Goal: Information Seeking & Learning: Learn about a topic

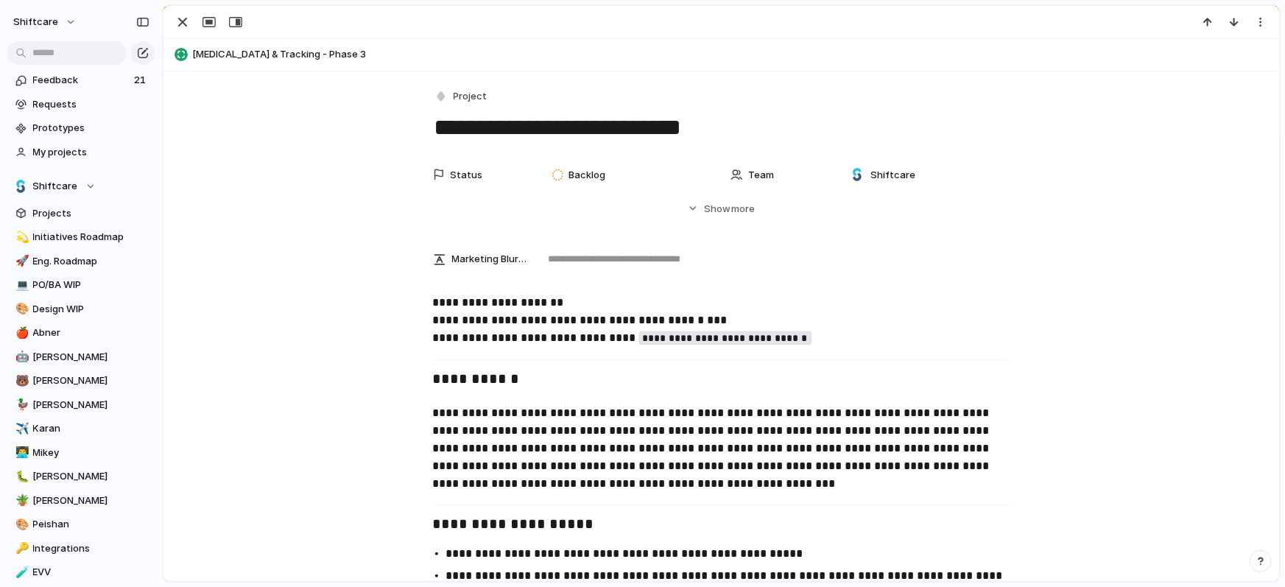
scroll to position [303, 0]
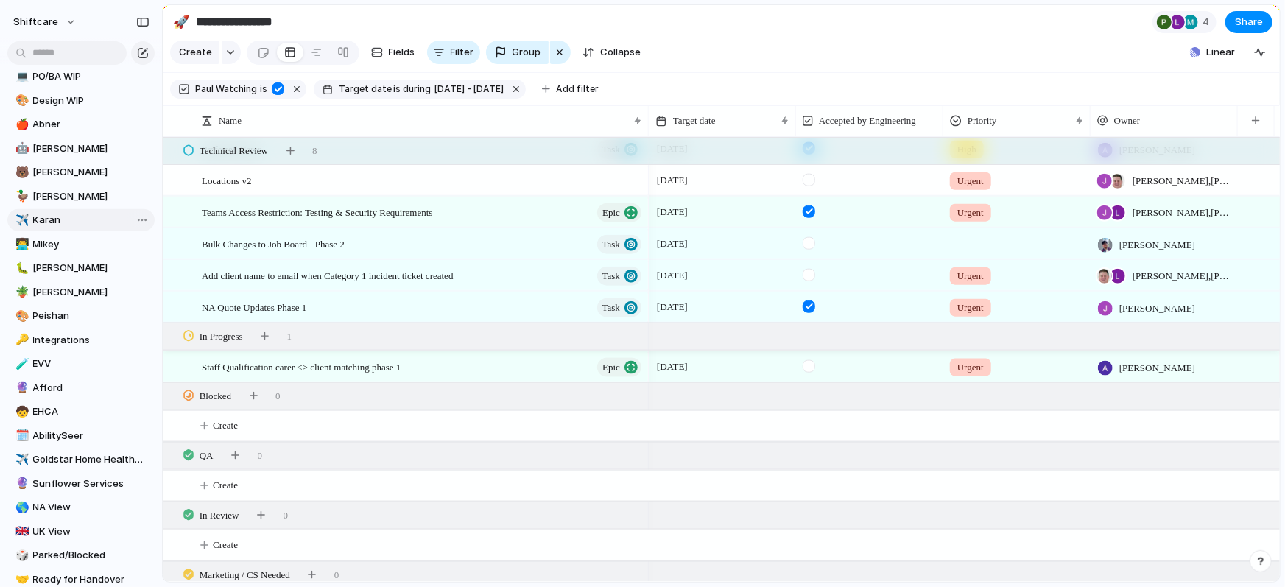
scroll to position [193, 0]
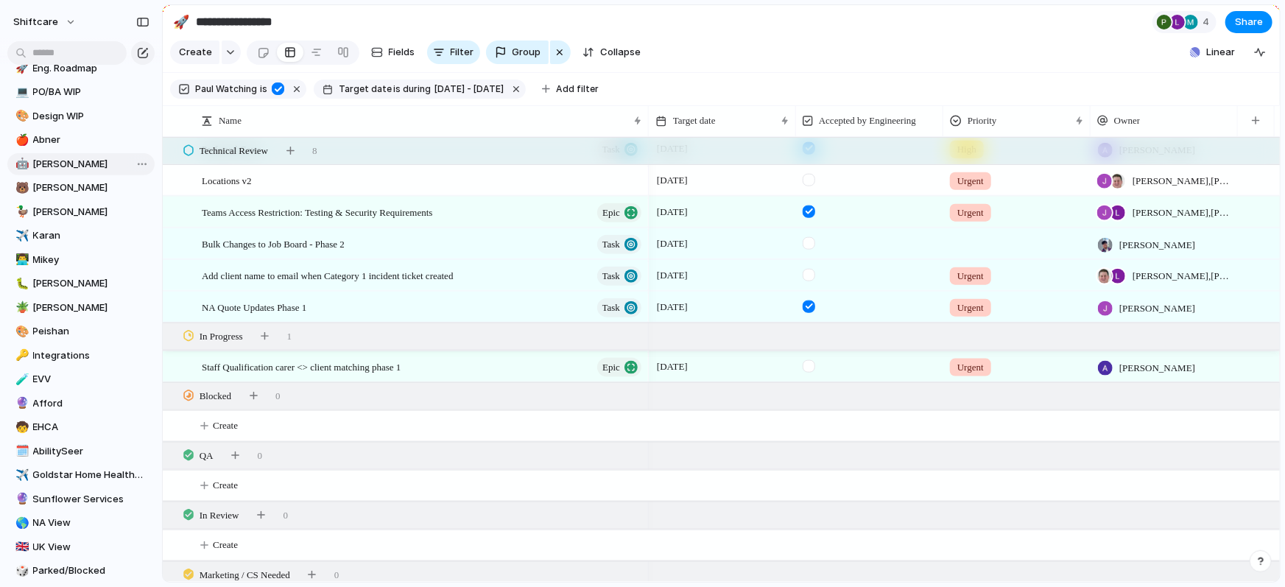
click at [46, 165] on span "[PERSON_NAME]" at bounding box center [91, 164] width 116 height 15
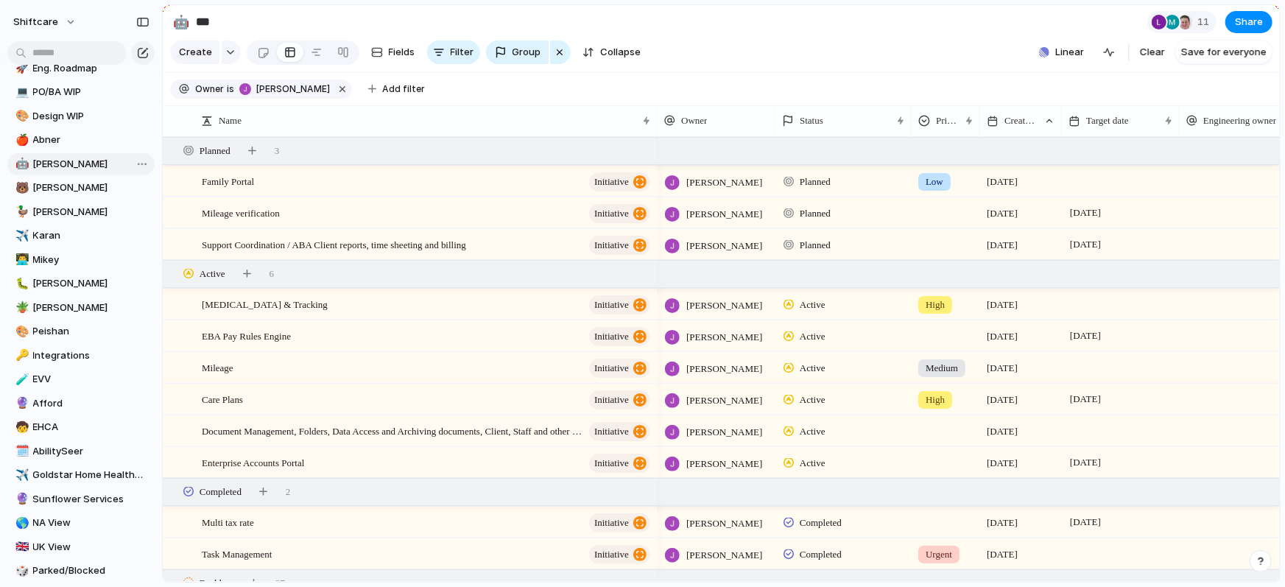
type input "***"
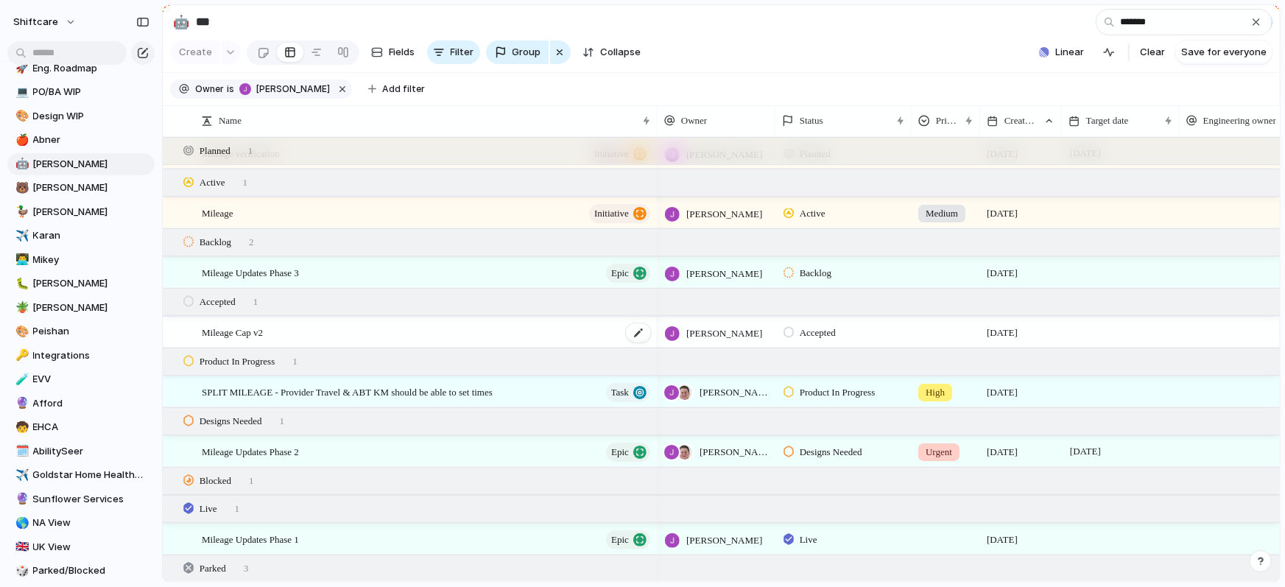
scroll to position [29, 0]
type input "*******"
click at [299, 455] on span "Mileage Updates Phase 2" at bounding box center [250, 450] width 97 height 17
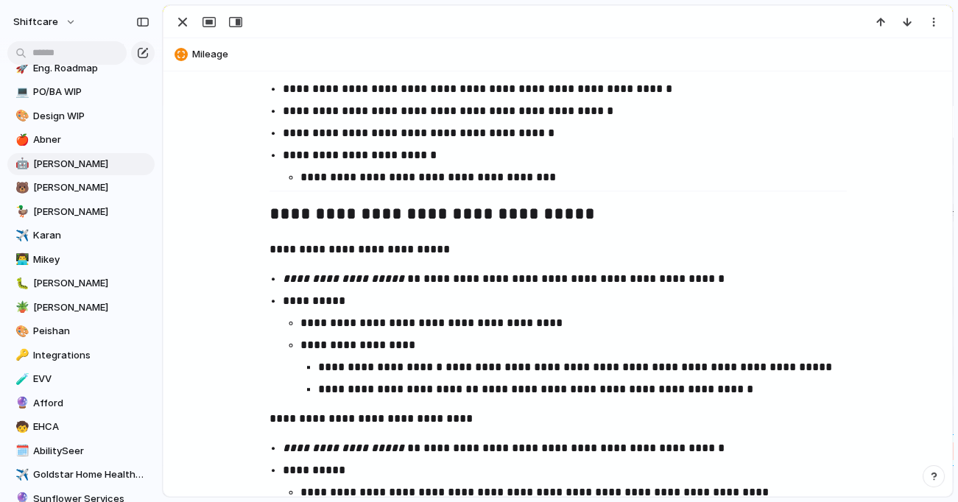
scroll to position [1689, 0]
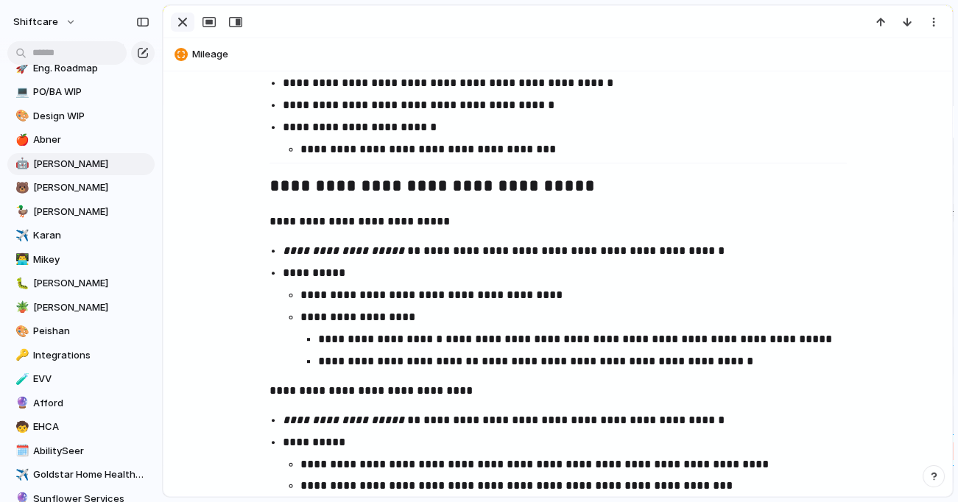
click at [181, 24] on div "button" at bounding box center [183, 22] width 18 height 18
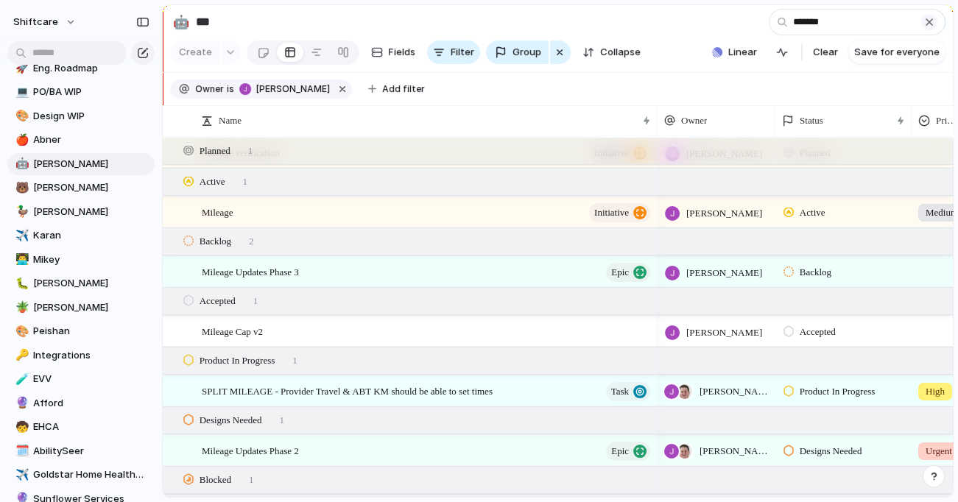
click at [934, 25] on div "button" at bounding box center [930, 22] width 12 height 12
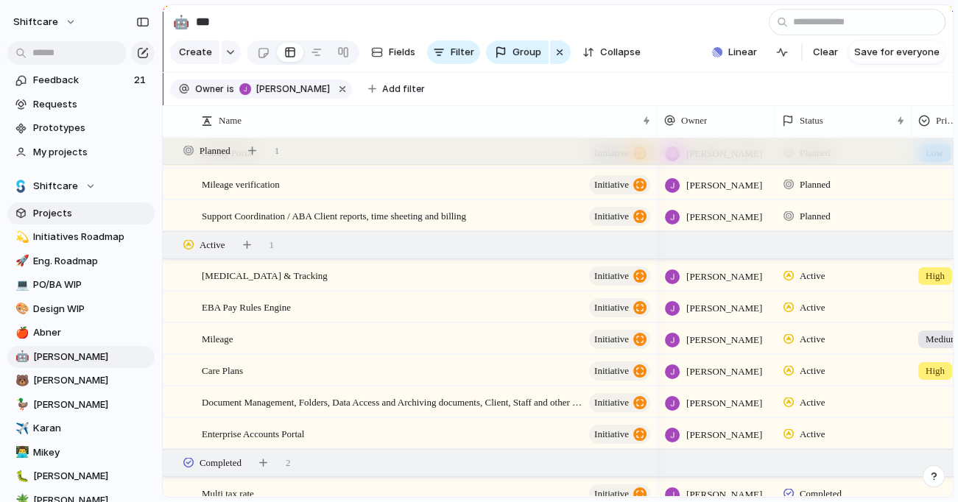
click at [54, 218] on span "Projects" at bounding box center [91, 213] width 116 height 15
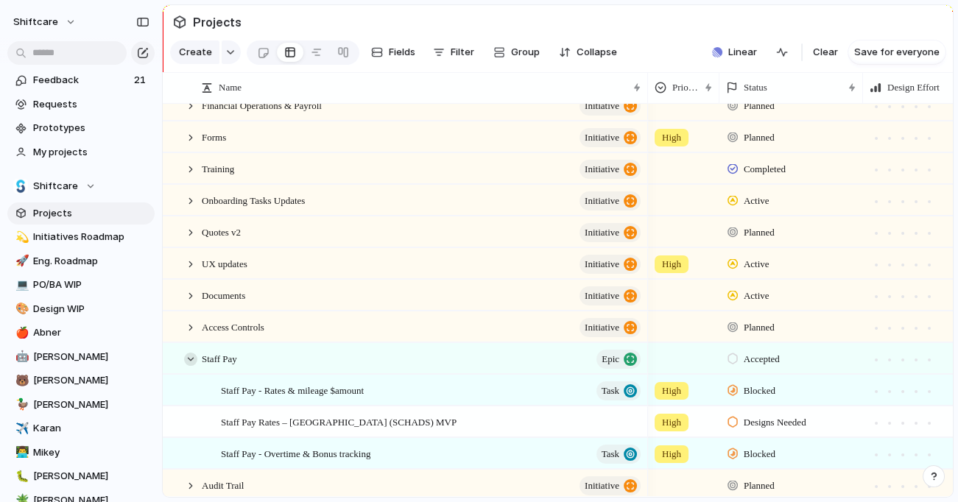
click at [185, 360] on div at bounding box center [190, 359] width 13 height 13
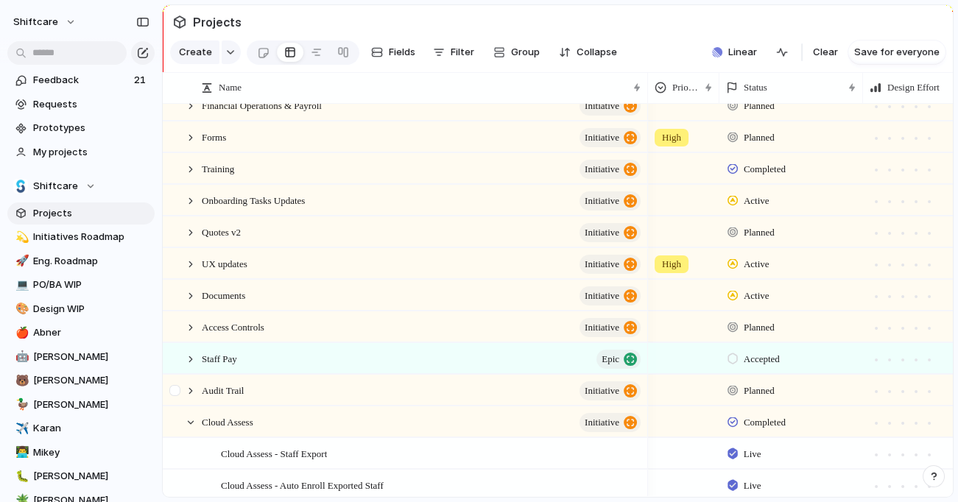
scroll to position [354, 0]
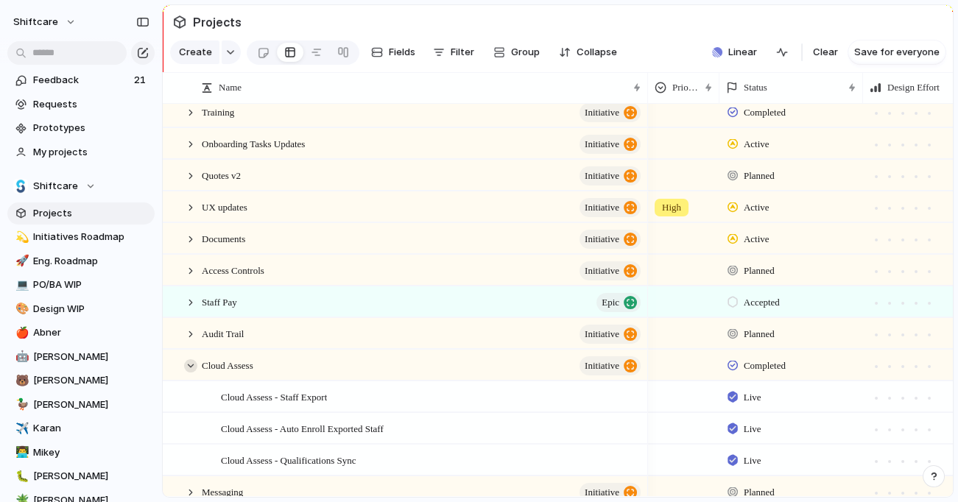
click at [187, 359] on div at bounding box center [190, 365] width 13 height 13
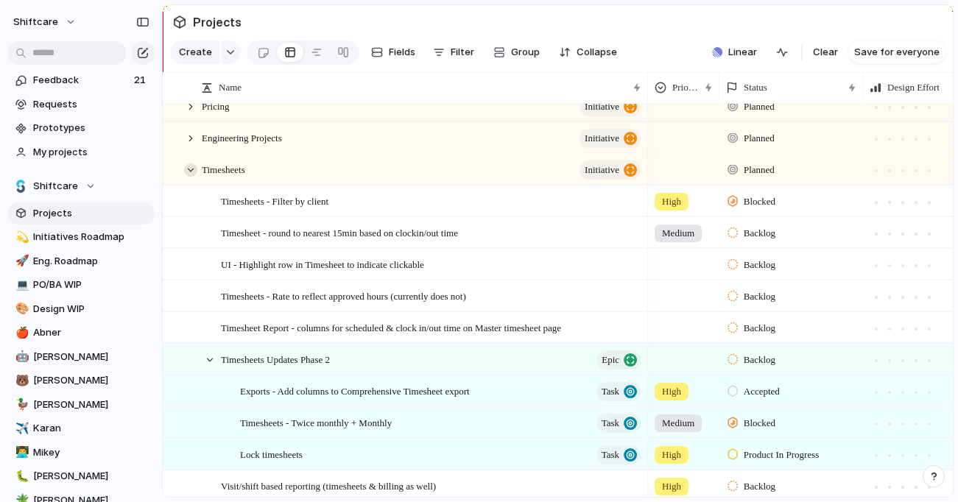
click at [190, 165] on div at bounding box center [190, 170] width 13 height 13
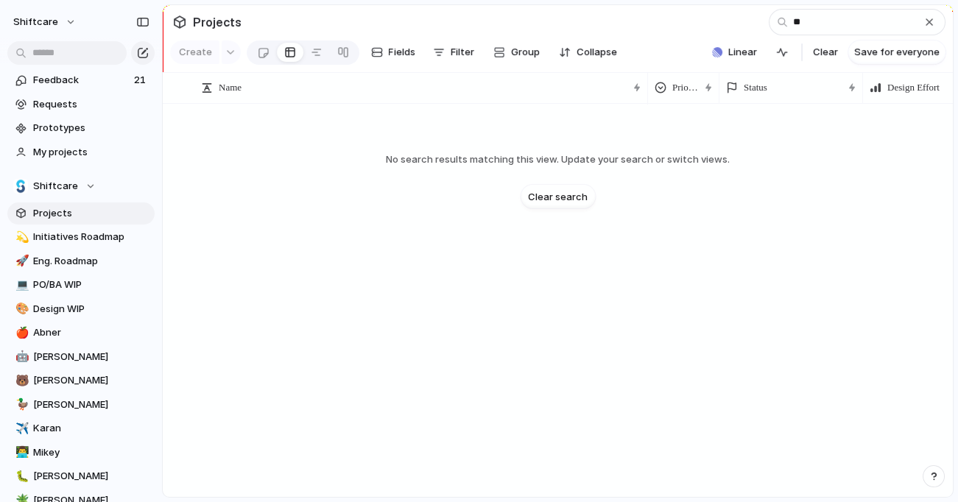
type input "*"
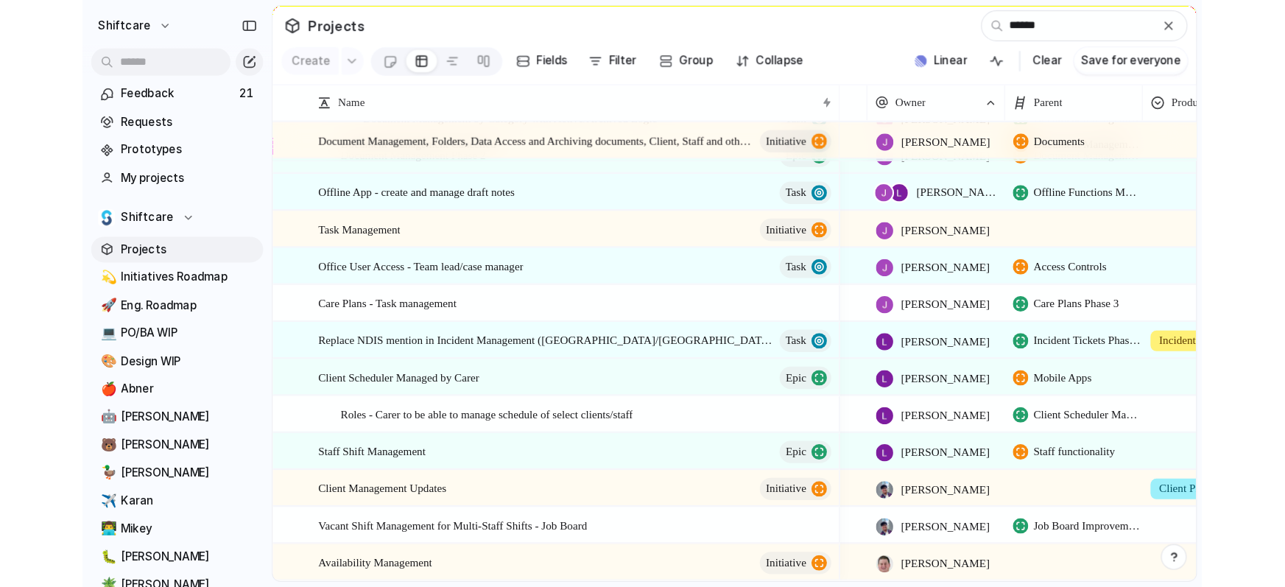
scroll to position [219, 0]
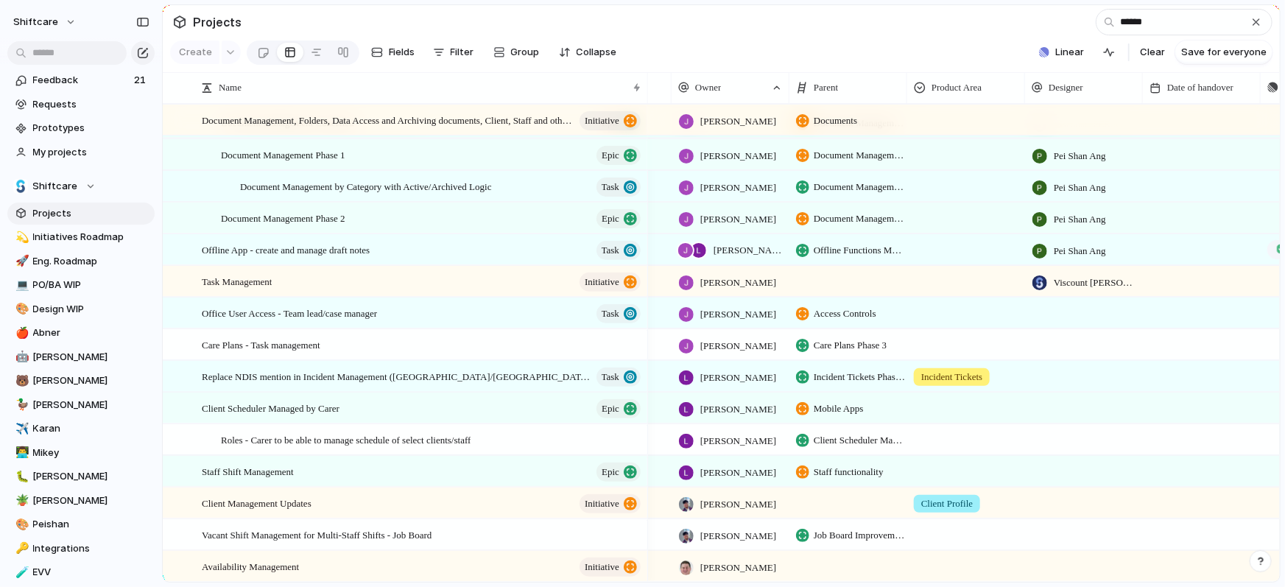
click at [781, 149] on div "[PERSON_NAME]" at bounding box center [728, 152] width 110 height 24
click at [674, 38] on div "Jonathan Agness Christian Iacullo Kaushlendra Tomar manuel.derecho@shiftcare.co…" at bounding box center [642, 293] width 1285 height 587
click at [1140, 21] on input "******" at bounding box center [1184, 22] width 177 height 27
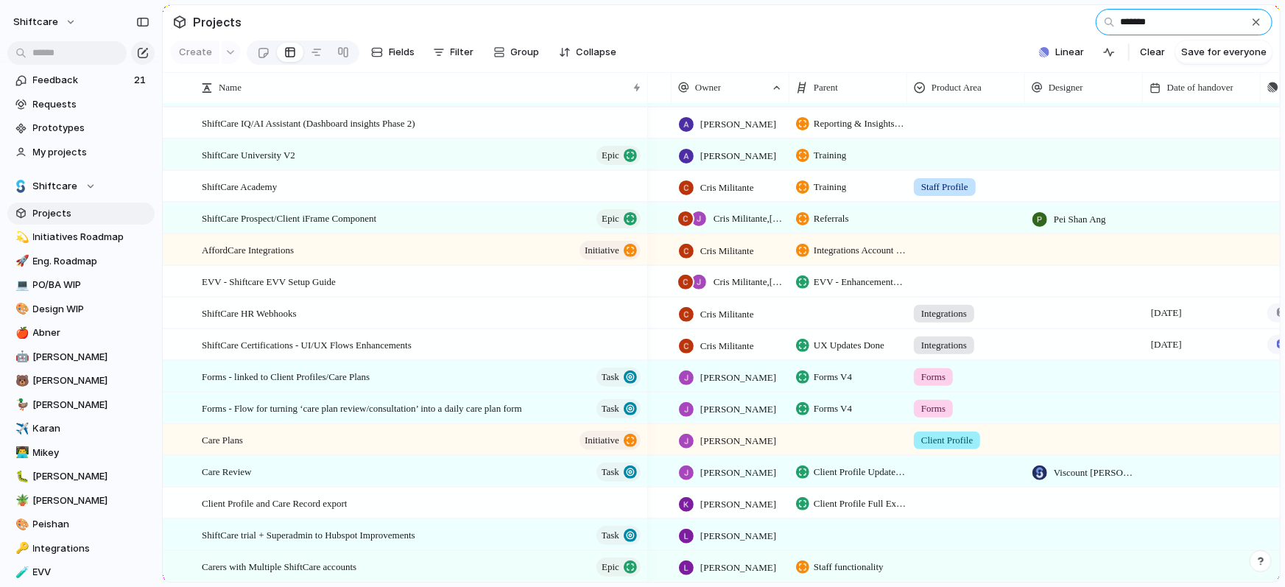
scroll to position [0, 0]
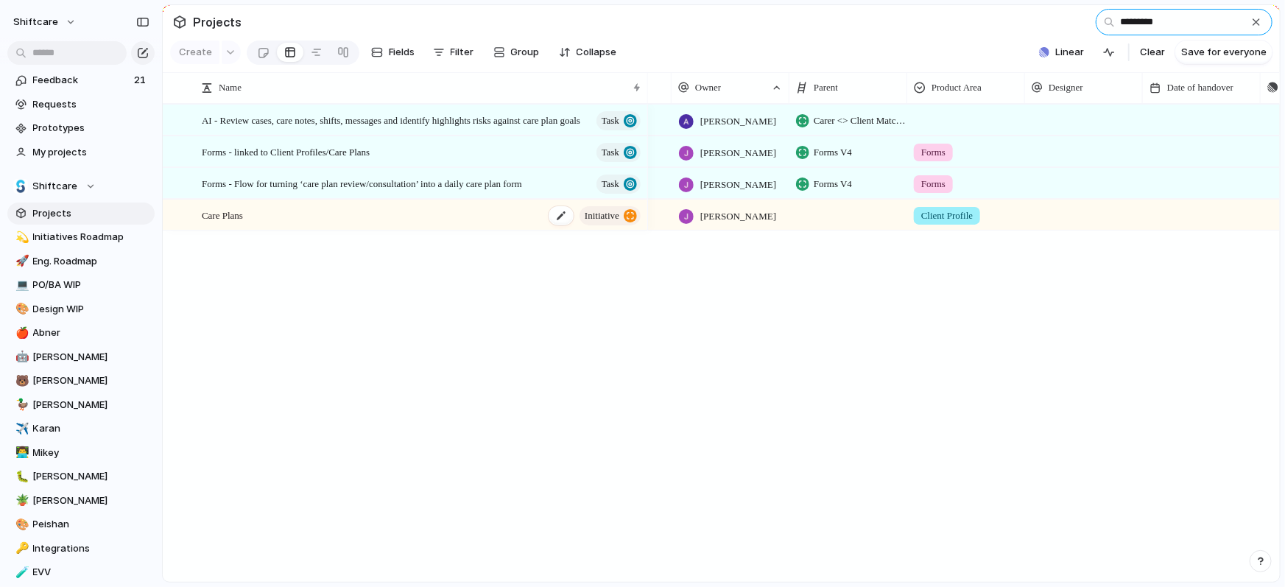
type input "*********"
click at [323, 215] on div "Care Plans initiative" at bounding box center [422, 215] width 441 height 30
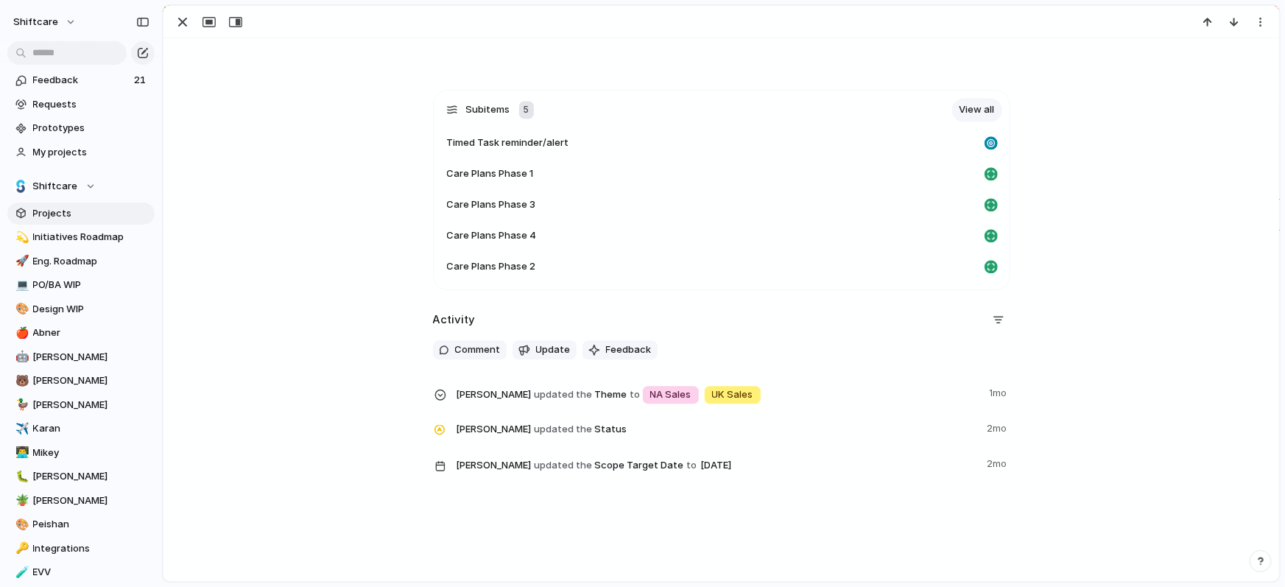
scroll to position [1704, 0]
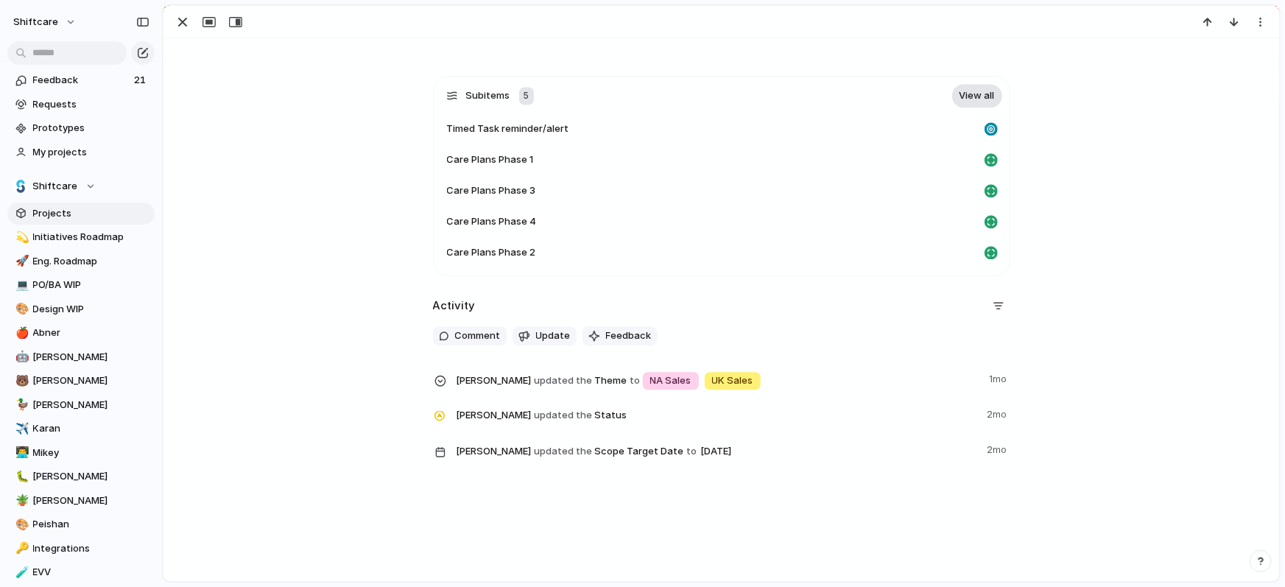
click at [972, 94] on link "View all" at bounding box center [977, 96] width 50 height 24
click at [190, 22] on div "button" at bounding box center [183, 22] width 18 height 18
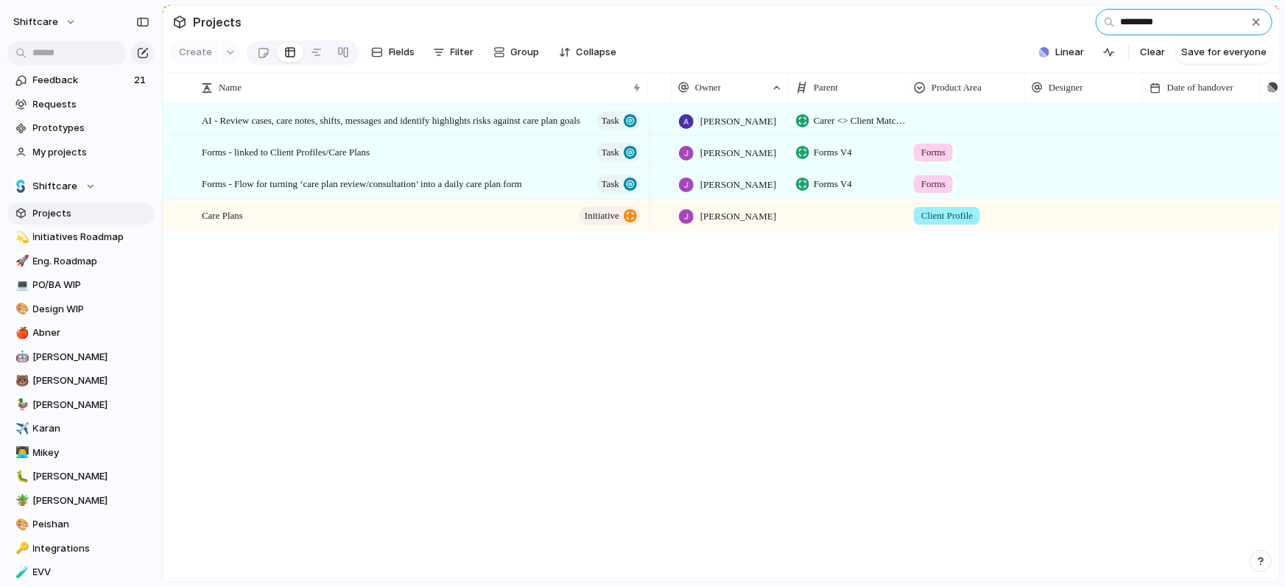
click at [1177, 26] on input "*********" at bounding box center [1184, 22] width 177 height 27
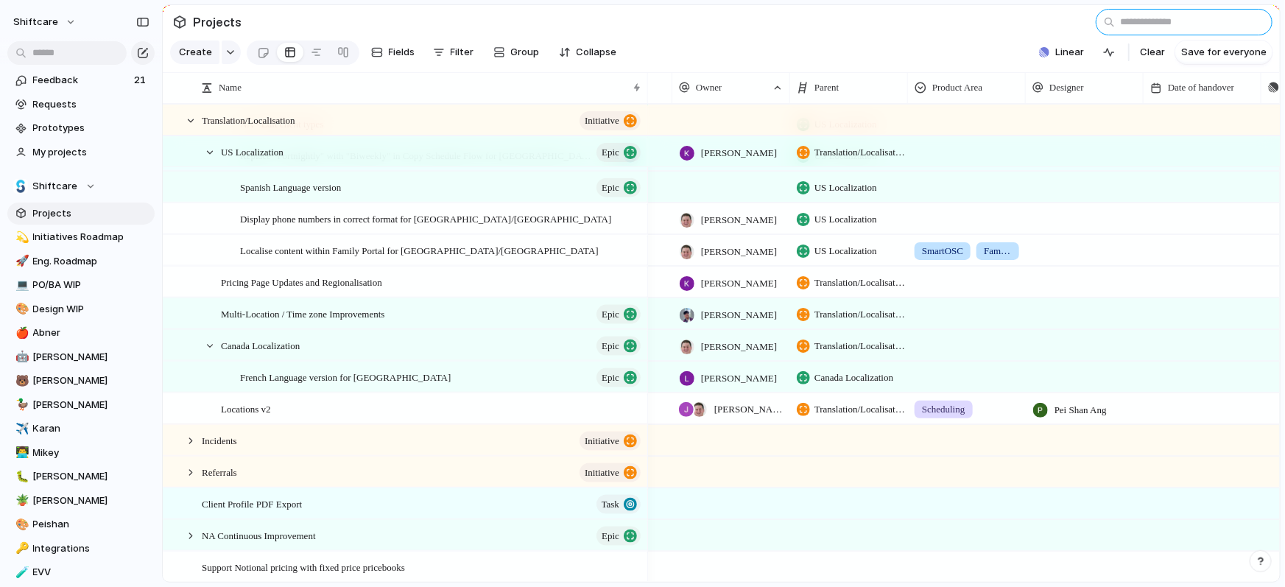
scroll to position [799, 0]
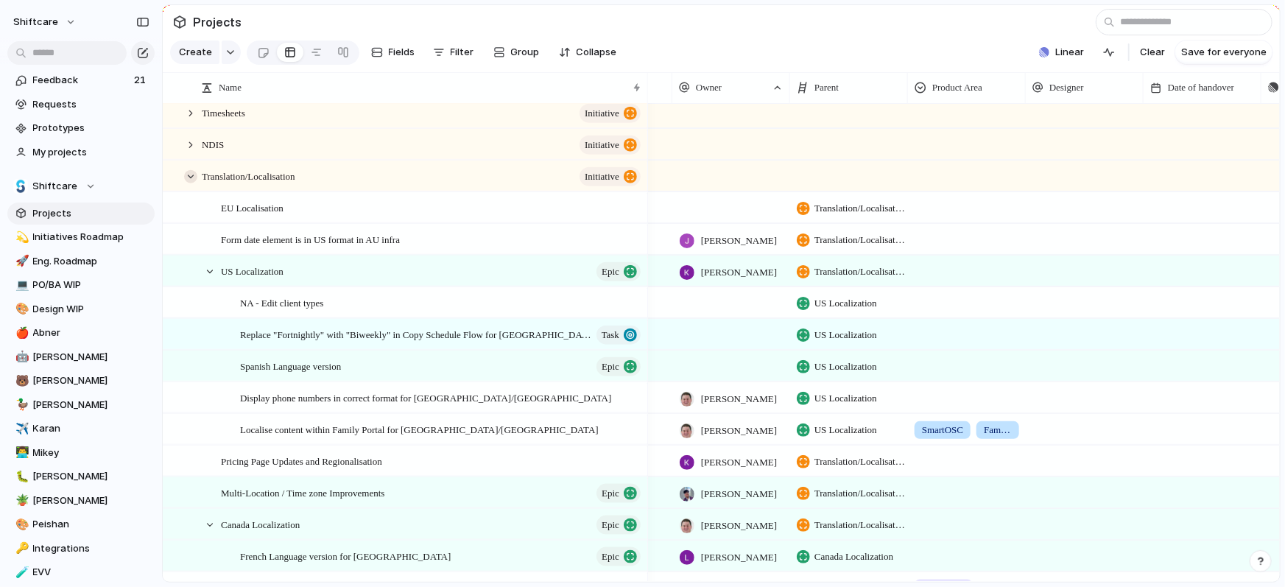
click at [194, 175] on div at bounding box center [190, 176] width 13 height 13
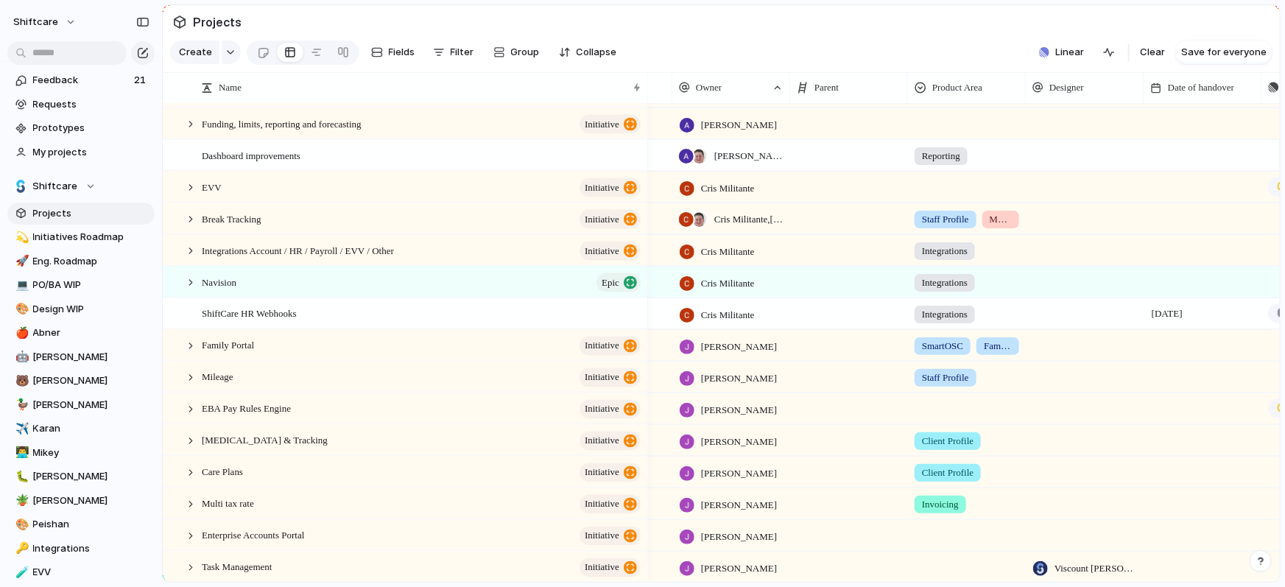
scroll to position [1232, 0]
click at [287, 85] on div "Name" at bounding box center [414, 87] width 427 height 15
click at [278, 119] on span "Sort ascending" at bounding box center [260, 120] width 71 height 15
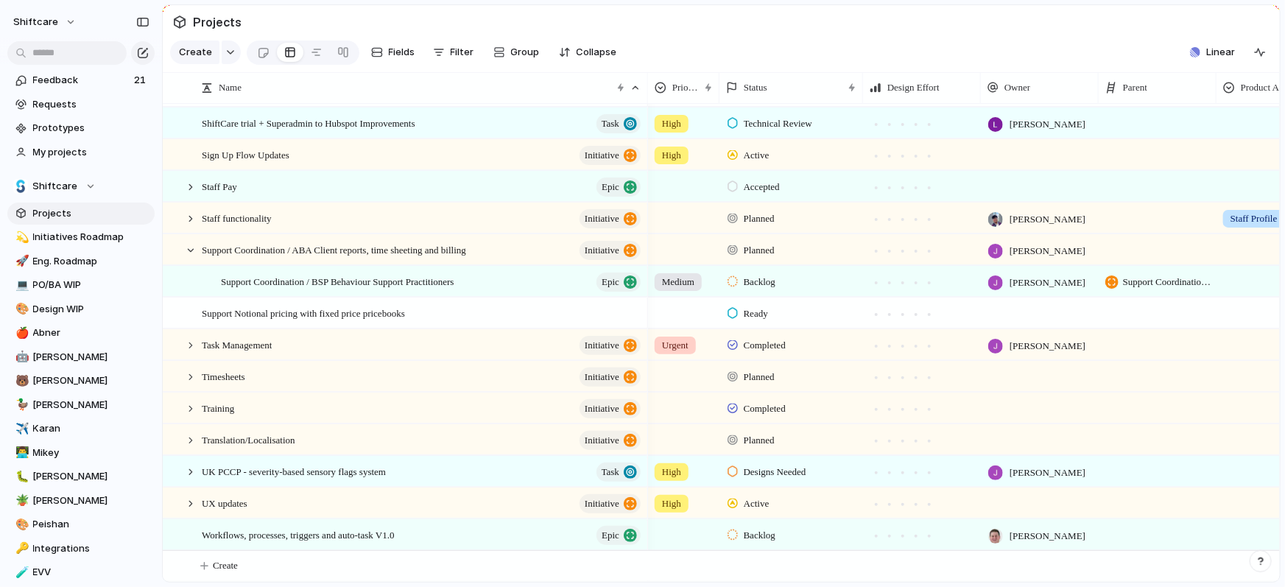
scroll to position [2246, 0]
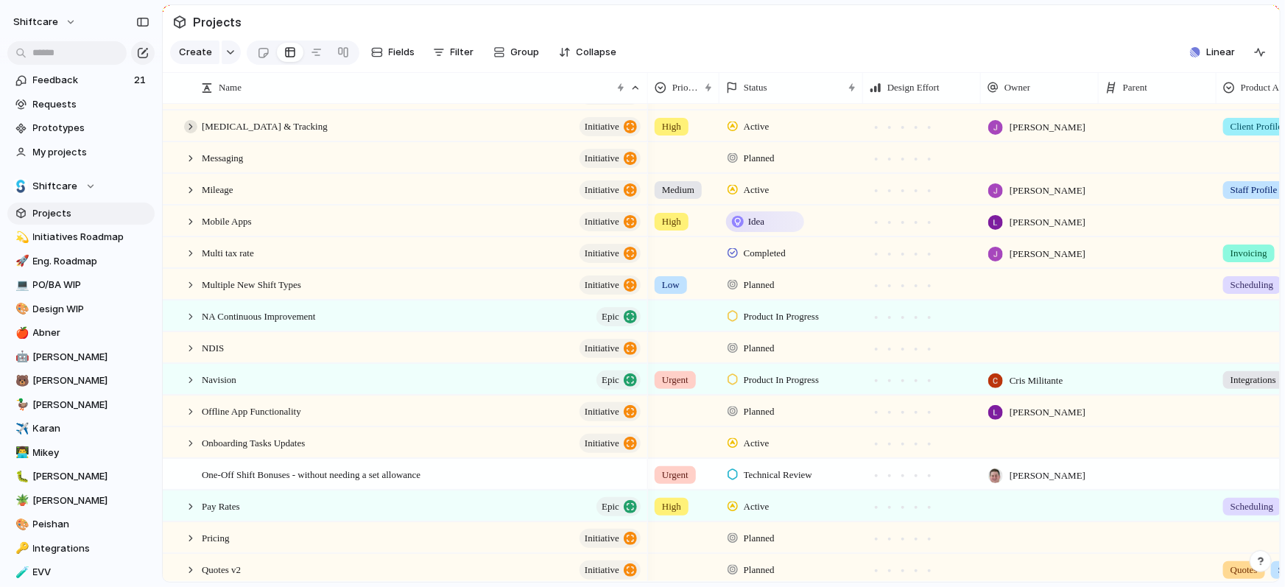
click at [189, 125] on div at bounding box center [190, 126] width 13 height 13
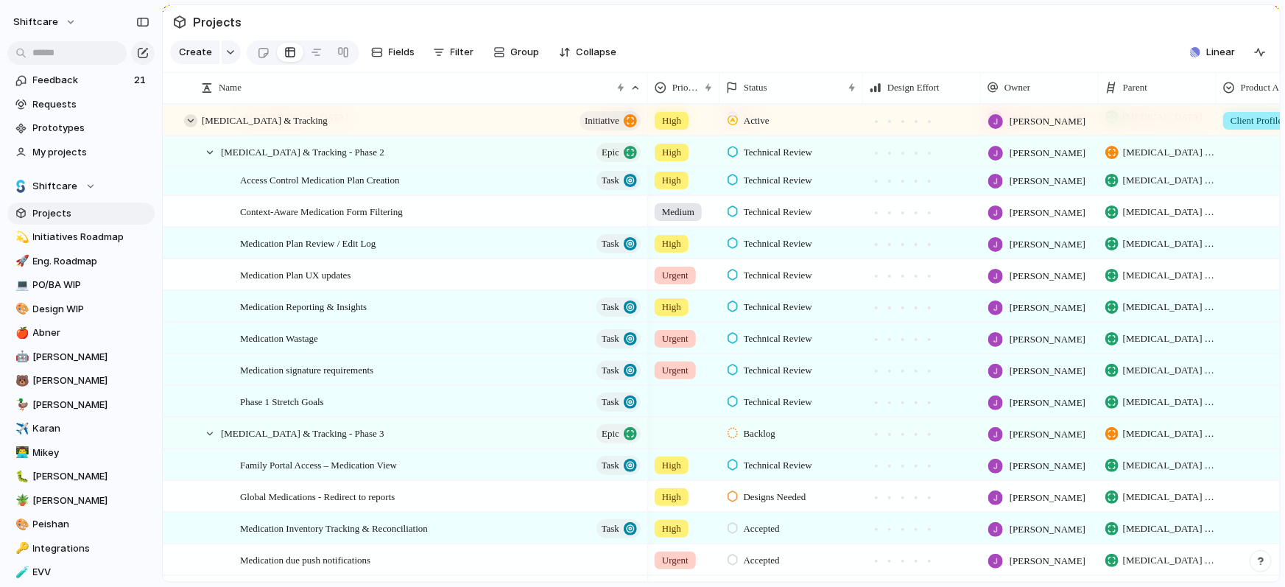
click at [192, 117] on div at bounding box center [190, 120] width 13 height 13
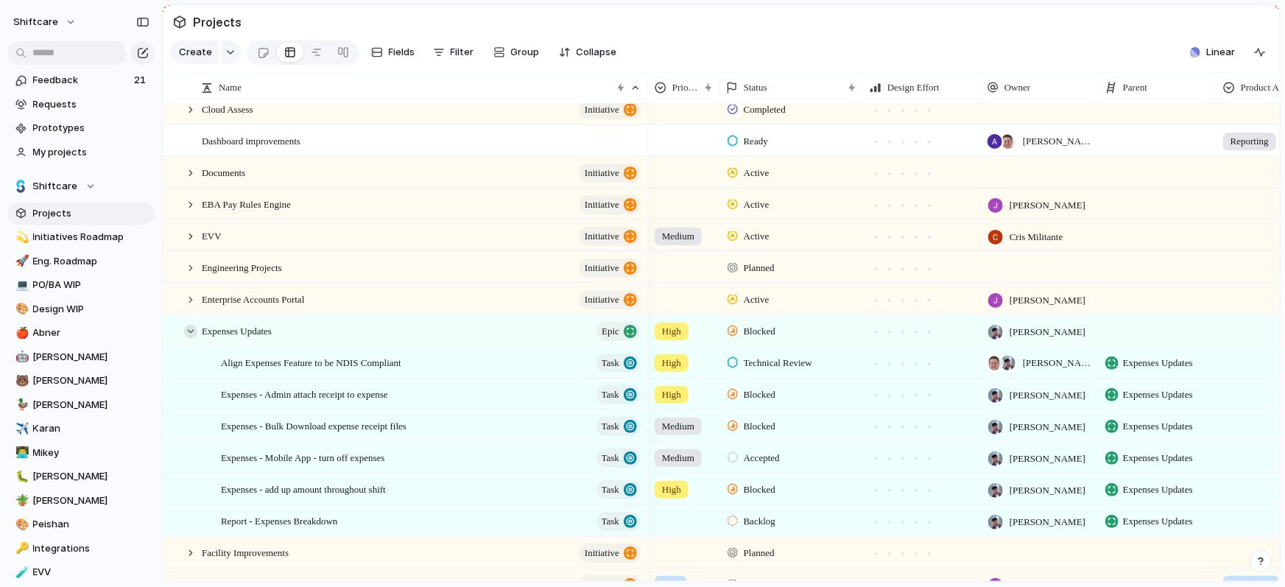
click at [187, 328] on div at bounding box center [190, 331] width 13 height 13
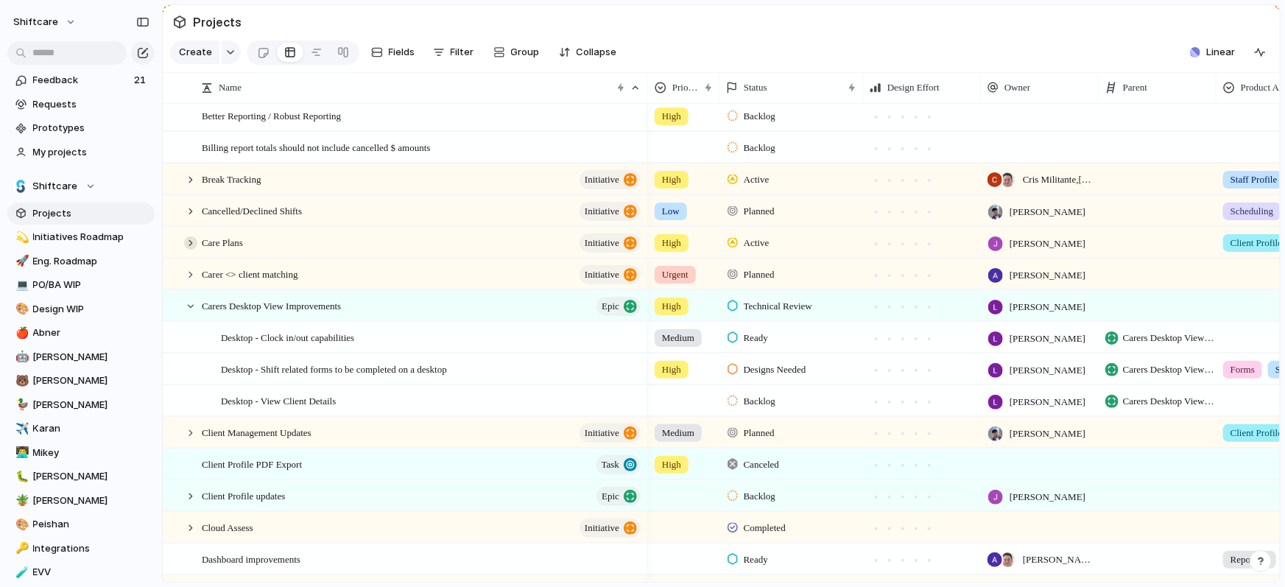
click at [193, 238] on div at bounding box center [190, 242] width 13 height 13
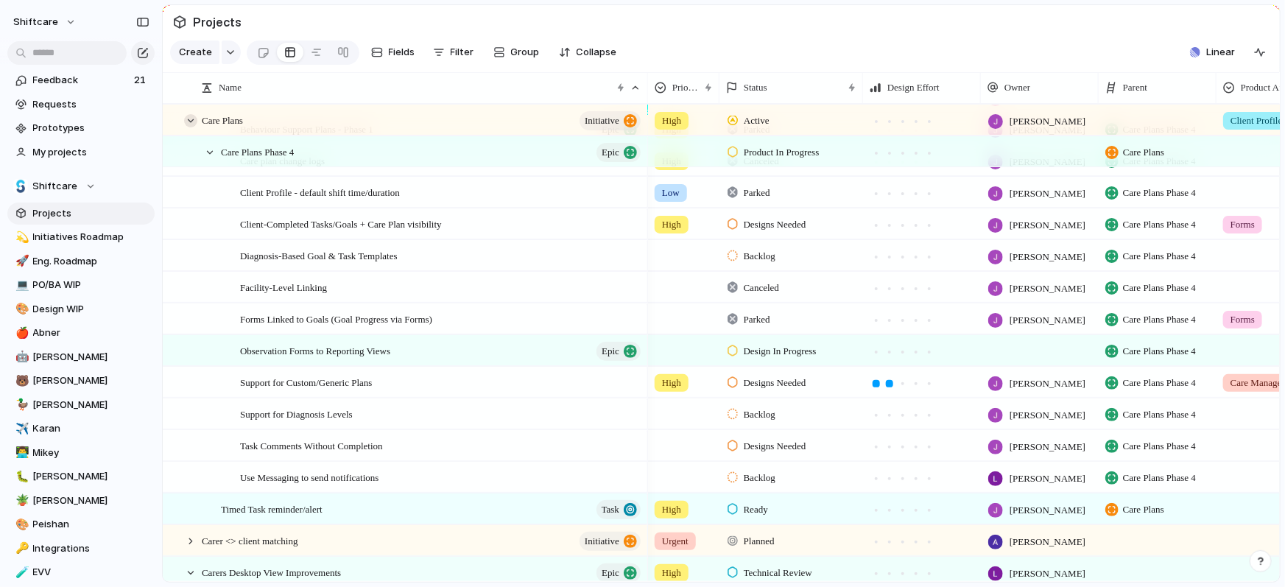
click at [192, 122] on div at bounding box center [190, 120] width 13 height 13
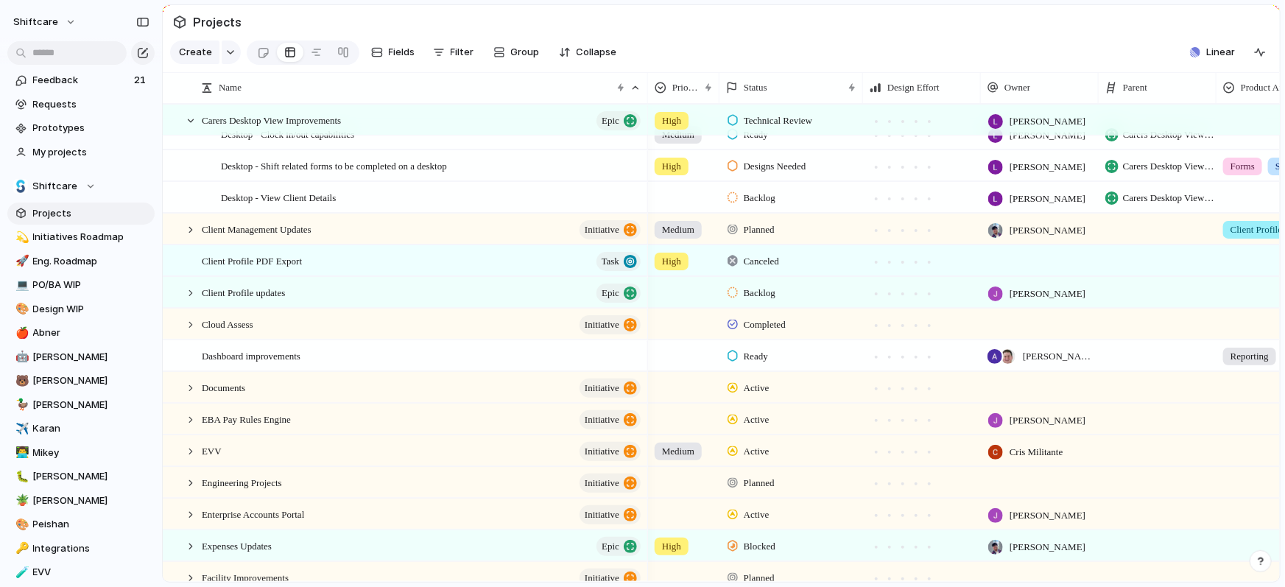
scroll to position [530, 0]
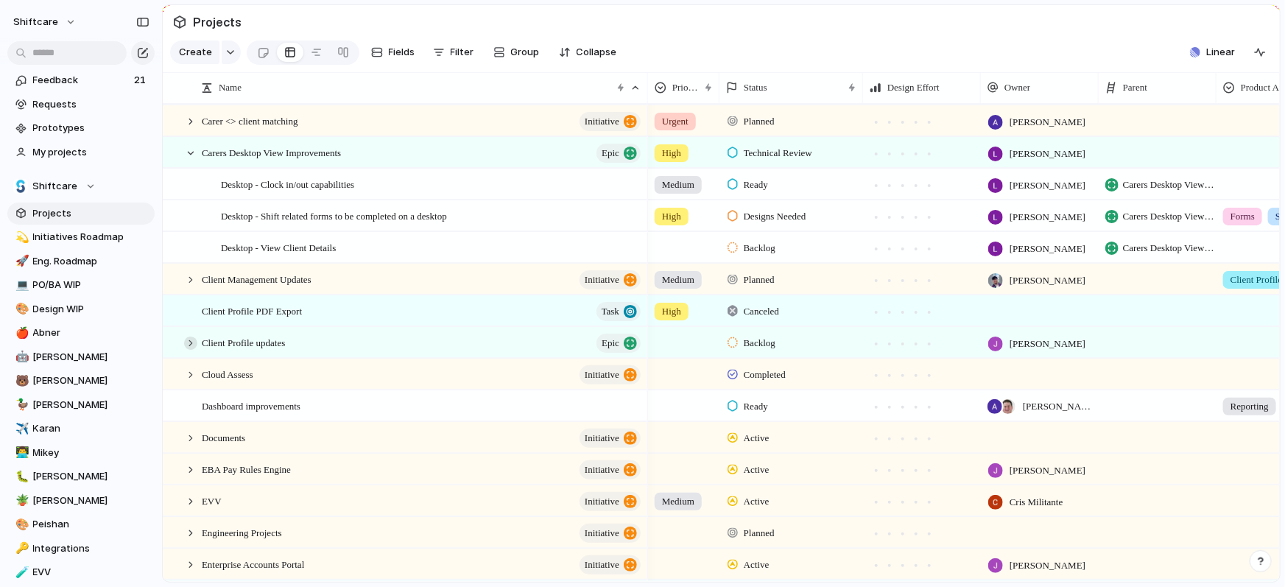
click at [190, 337] on div at bounding box center [190, 343] width 13 height 13
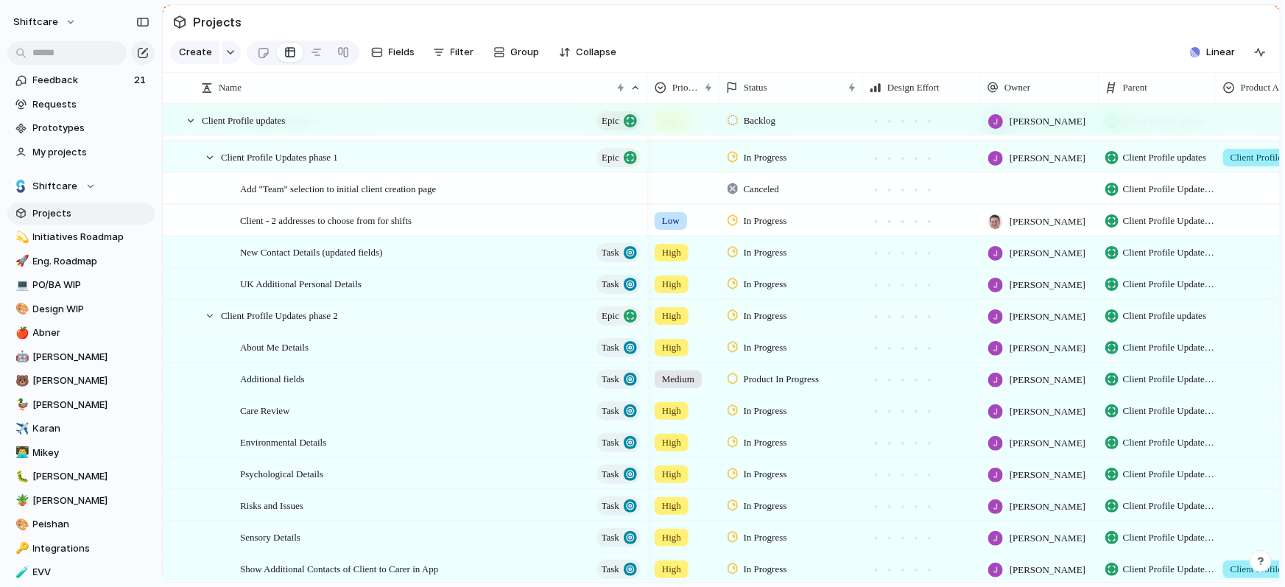
scroll to position [936, 0]
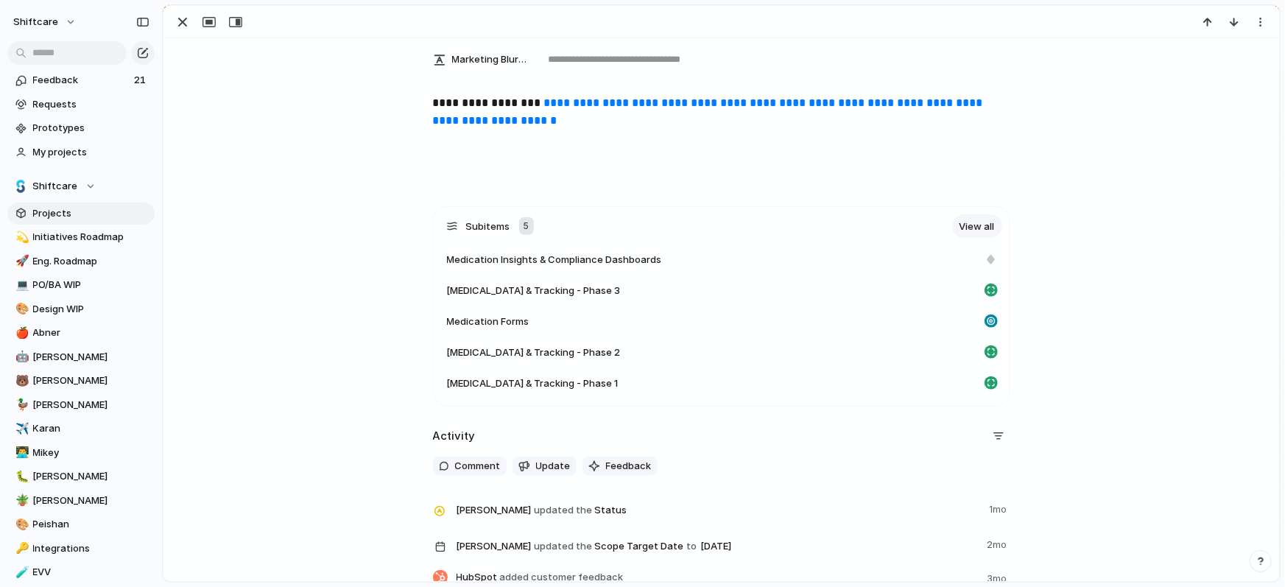
scroll to position [460, 0]
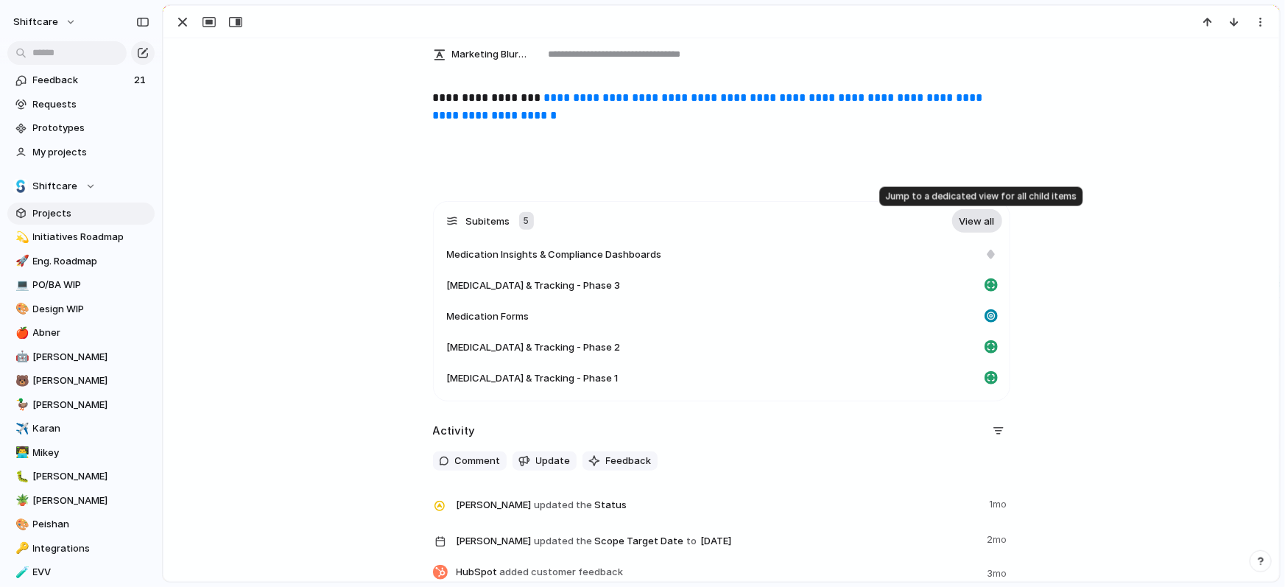
click at [987, 220] on link "View all" at bounding box center [977, 221] width 50 height 24
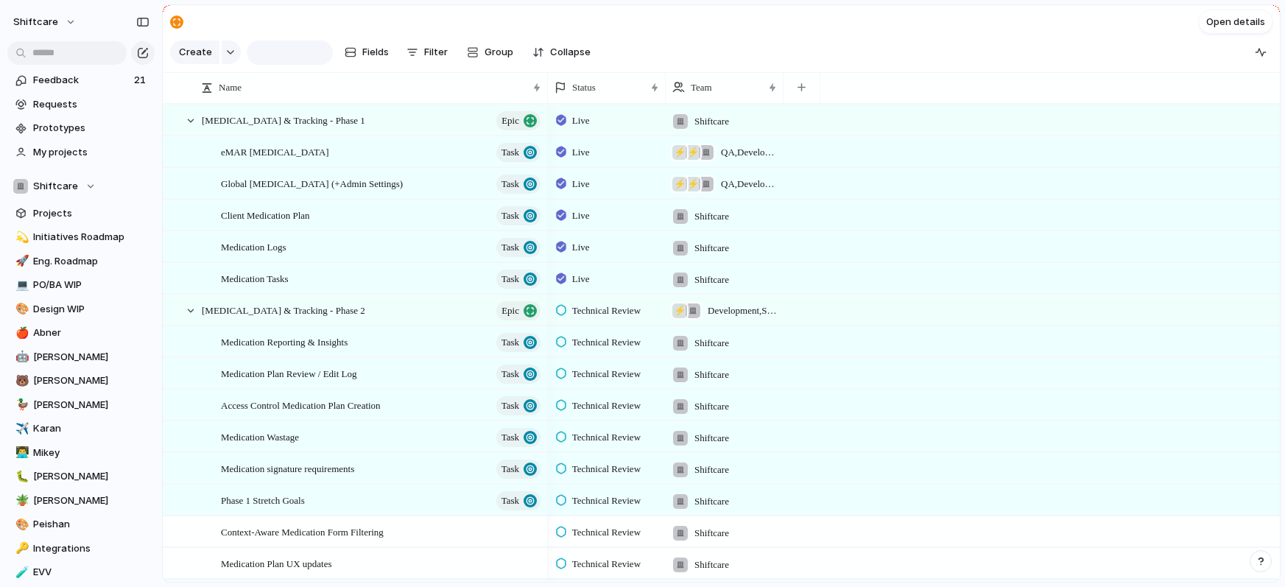
type input "**********"
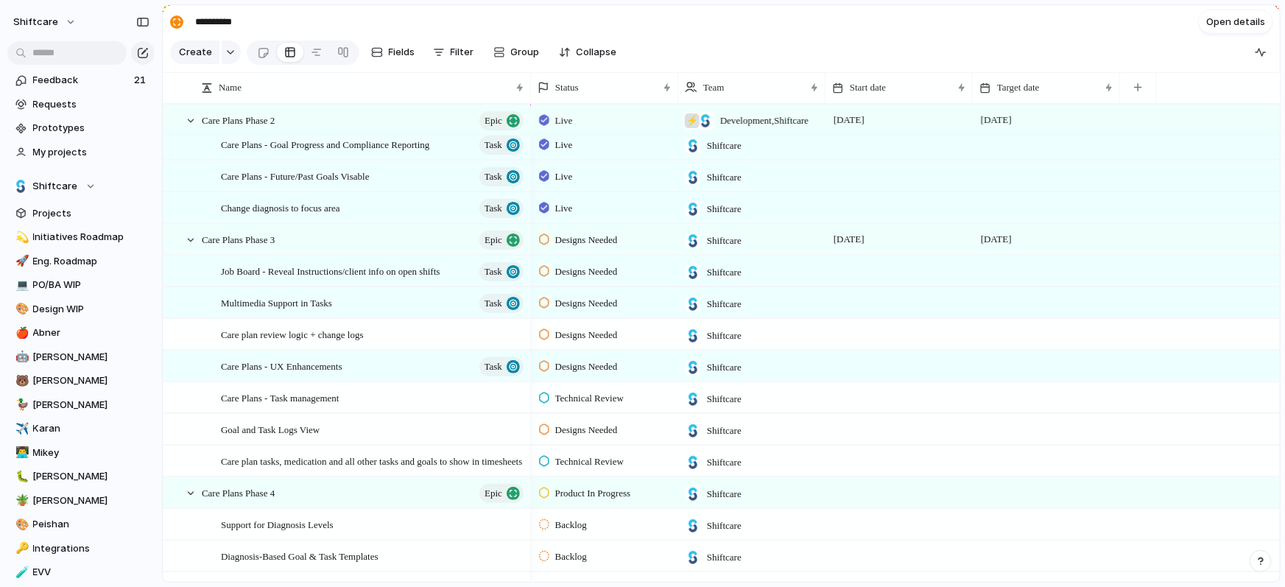
scroll to position [125, 0]
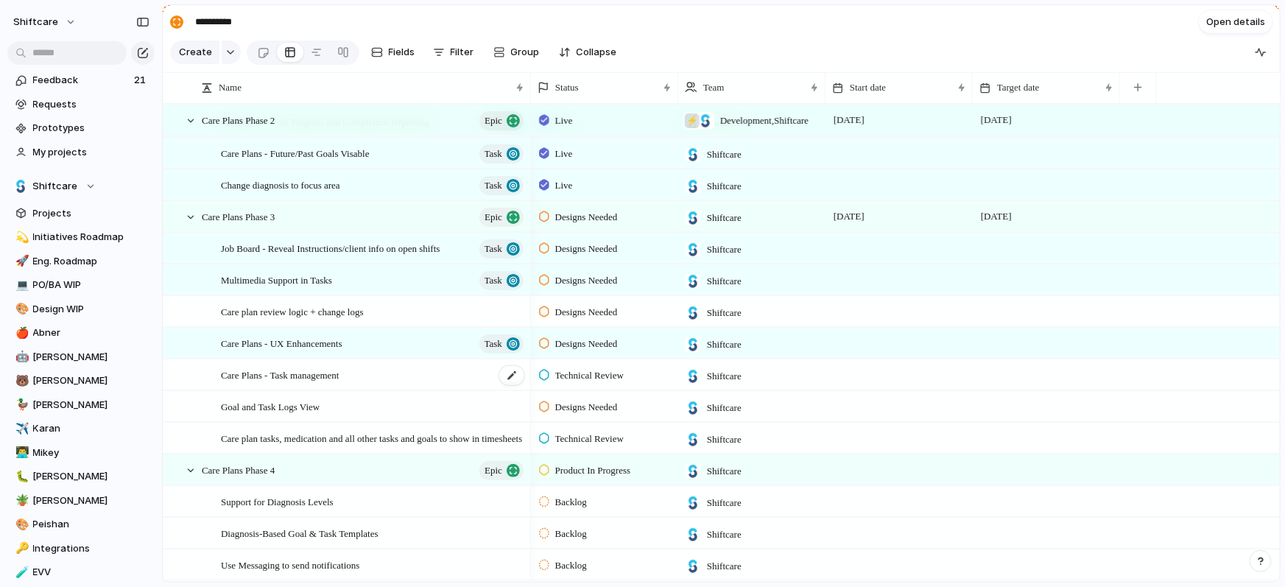
click at [340, 375] on span "Care Plans - Task management" at bounding box center [280, 374] width 119 height 17
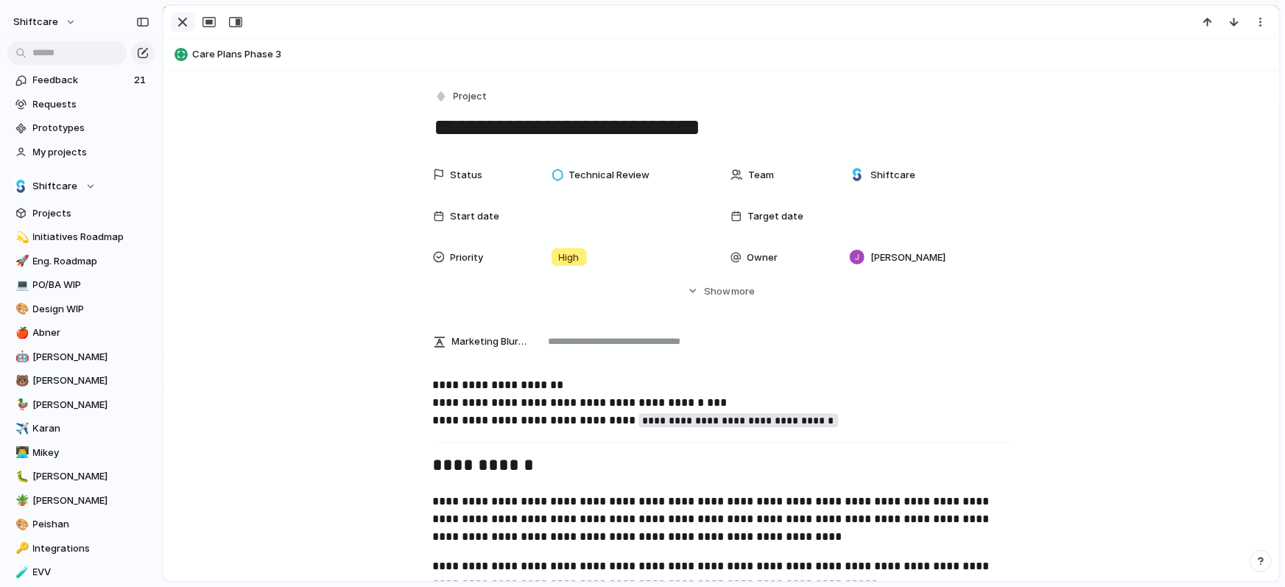
click at [183, 21] on div "button" at bounding box center [183, 22] width 18 height 18
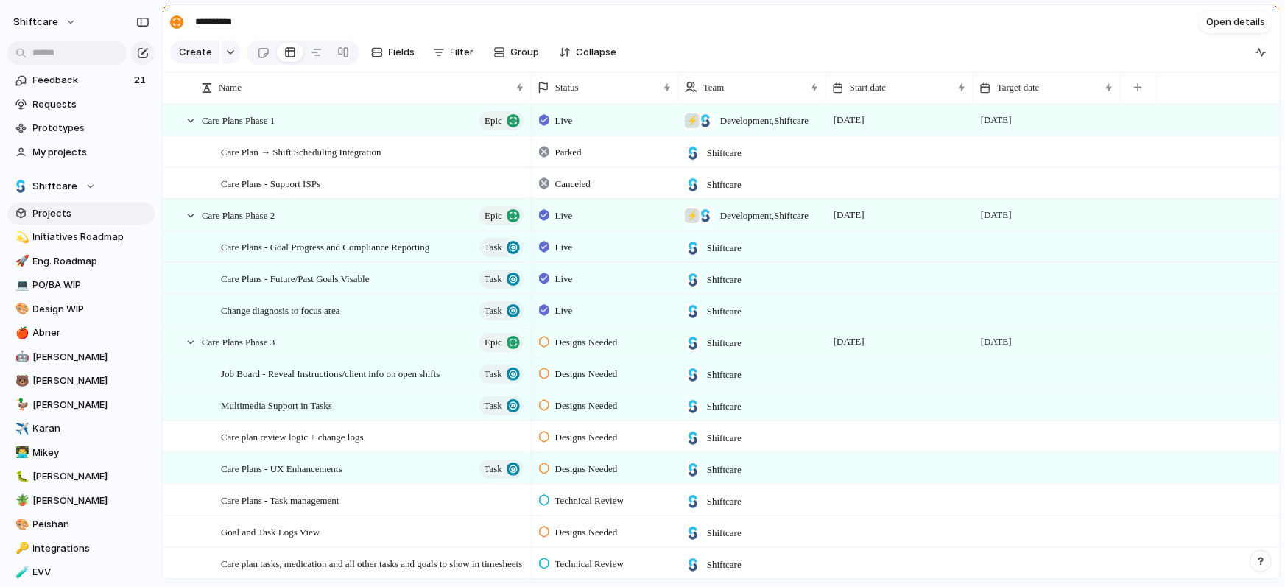
click at [43, 214] on span "Projects" at bounding box center [91, 213] width 116 height 15
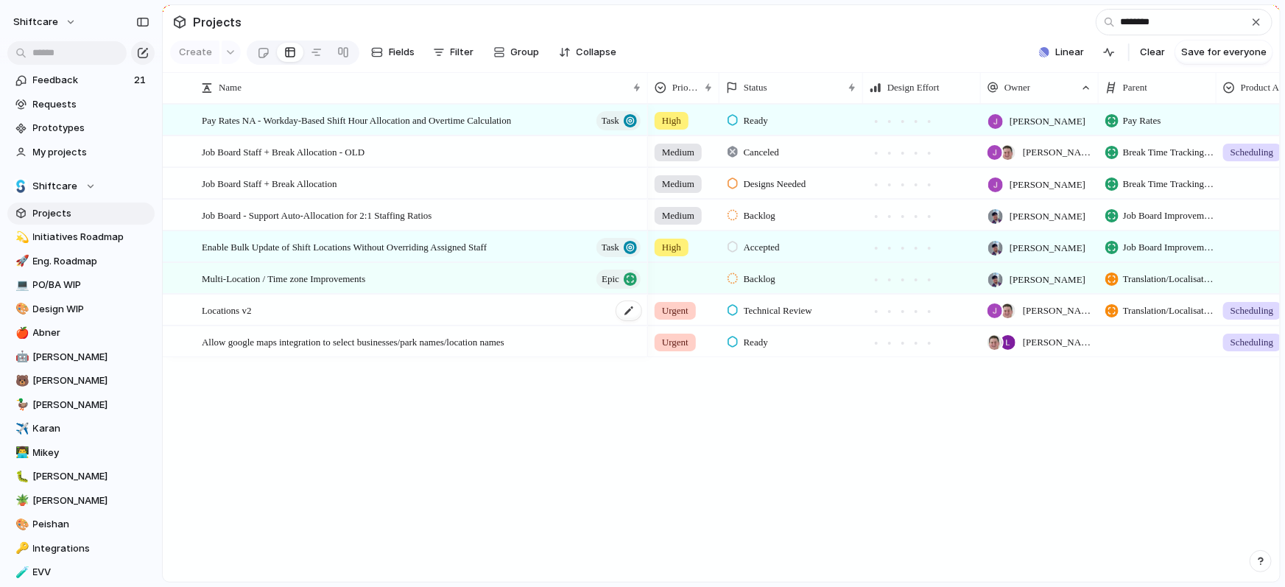
type input "********"
click at [245, 319] on div "Locations v2" at bounding box center [422, 310] width 441 height 30
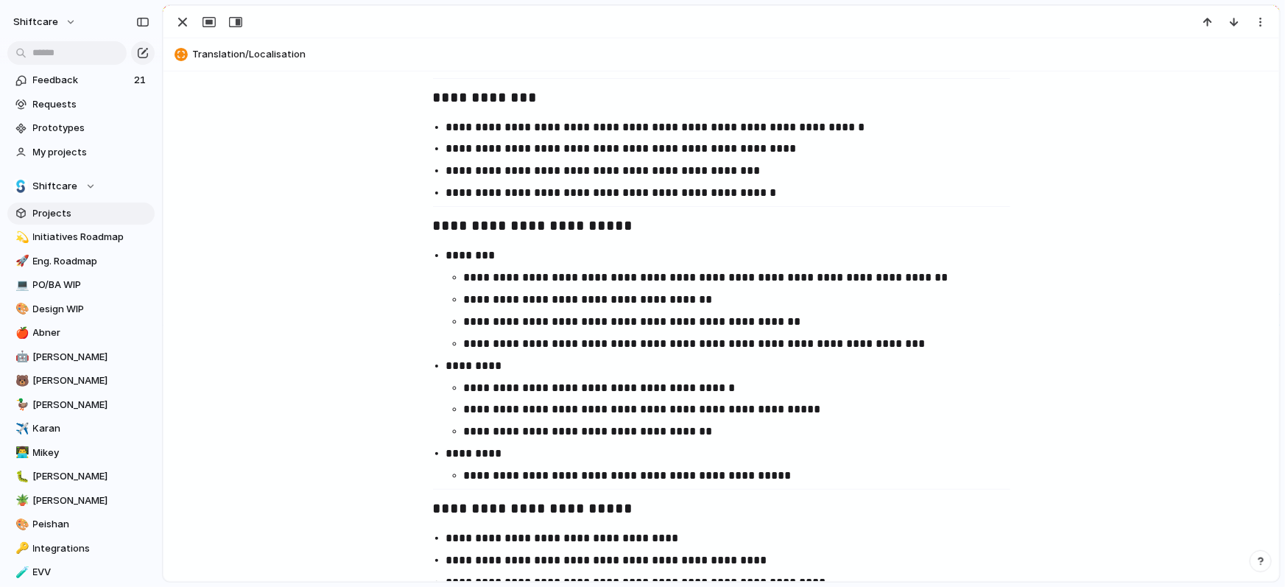
scroll to position [2917, 0]
